Goal: Transaction & Acquisition: Purchase product/service

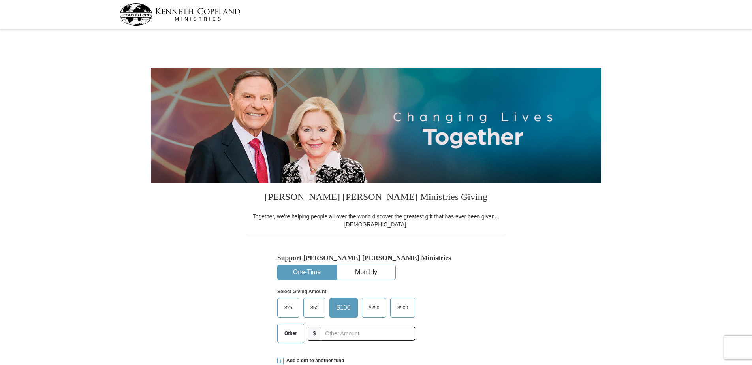
select select "AL"
click at [298, 269] on button "One-Time" at bounding box center [307, 272] width 58 height 15
click at [290, 333] on span "Other" at bounding box center [291, 334] width 21 height 12
click at [0, 0] on input "Other" at bounding box center [0, 0] width 0 height 0
click at [350, 332] on input "text" at bounding box center [368, 334] width 88 height 14
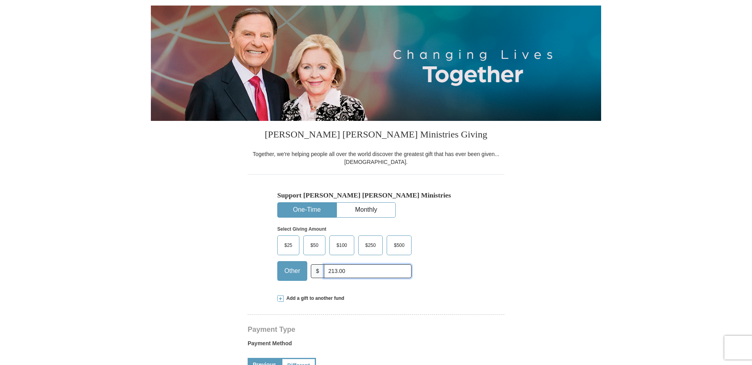
scroll to position [198, 0]
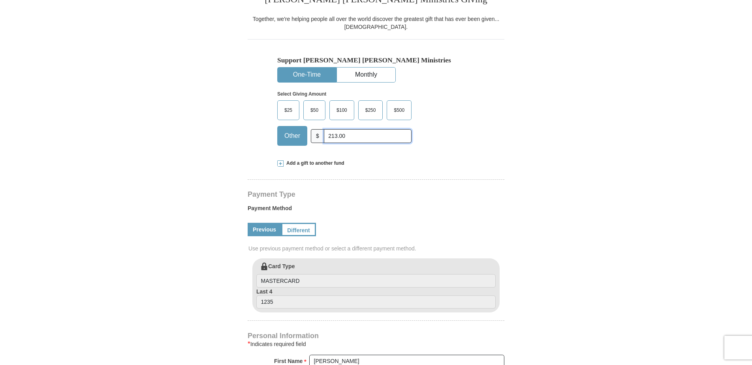
type input "213.00"
click at [299, 164] on span "Add a gift to another fund" at bounding box center [314, 163] width 61 height 7
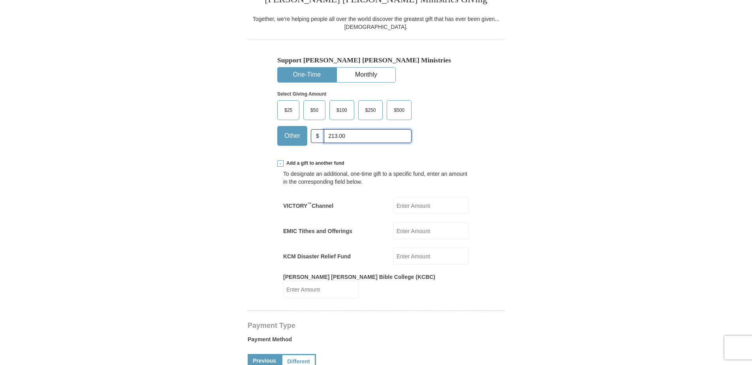
drag, startPoint x: 356, startPoint y: 135, endPoint x: 324, endPoint y: 134, distance: 32.0
click at [324, 134] on input "213.00" at bounding box center [368, 136] width 88 height 14
click at [436, 229] on input "EMIC Tithes and Offerings" at bounding box center [431, 230] width 75 height 17
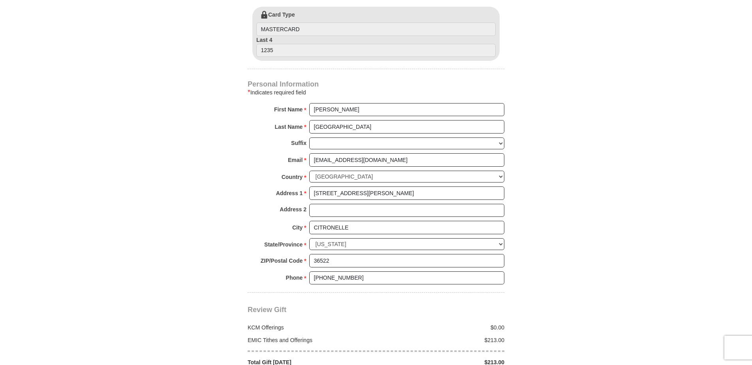
scroll to position [659, 0]
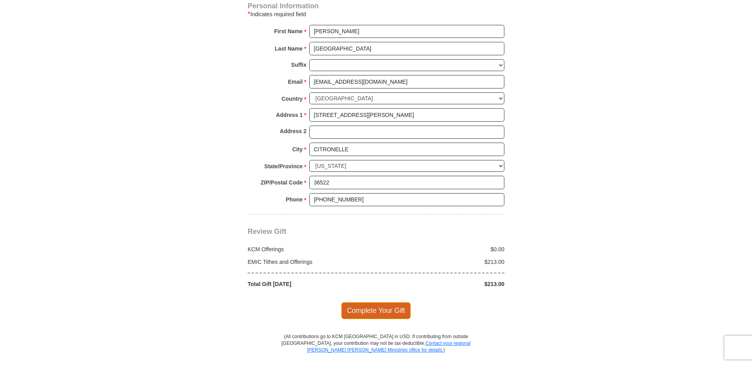
type input "213.00"
click at [361, 304] on span "Complete Your Gift" at bounding box center [376, 310] width 70 height 17
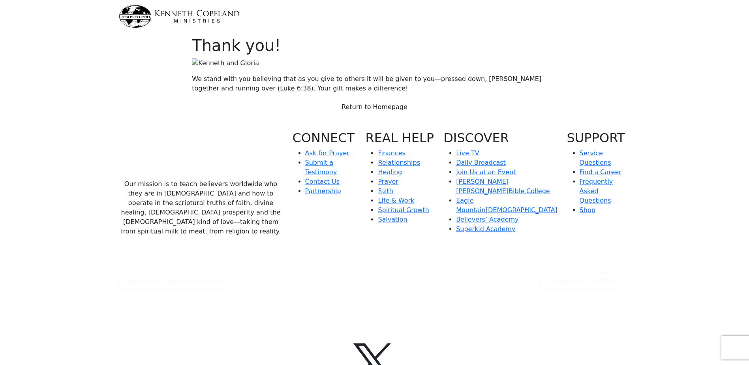
click at [384, 115] on link "Return to Homepage" at bounding box center [375, 107] width 76 height 15
